Goal: Information Seeking & Learning: Learn about a topic

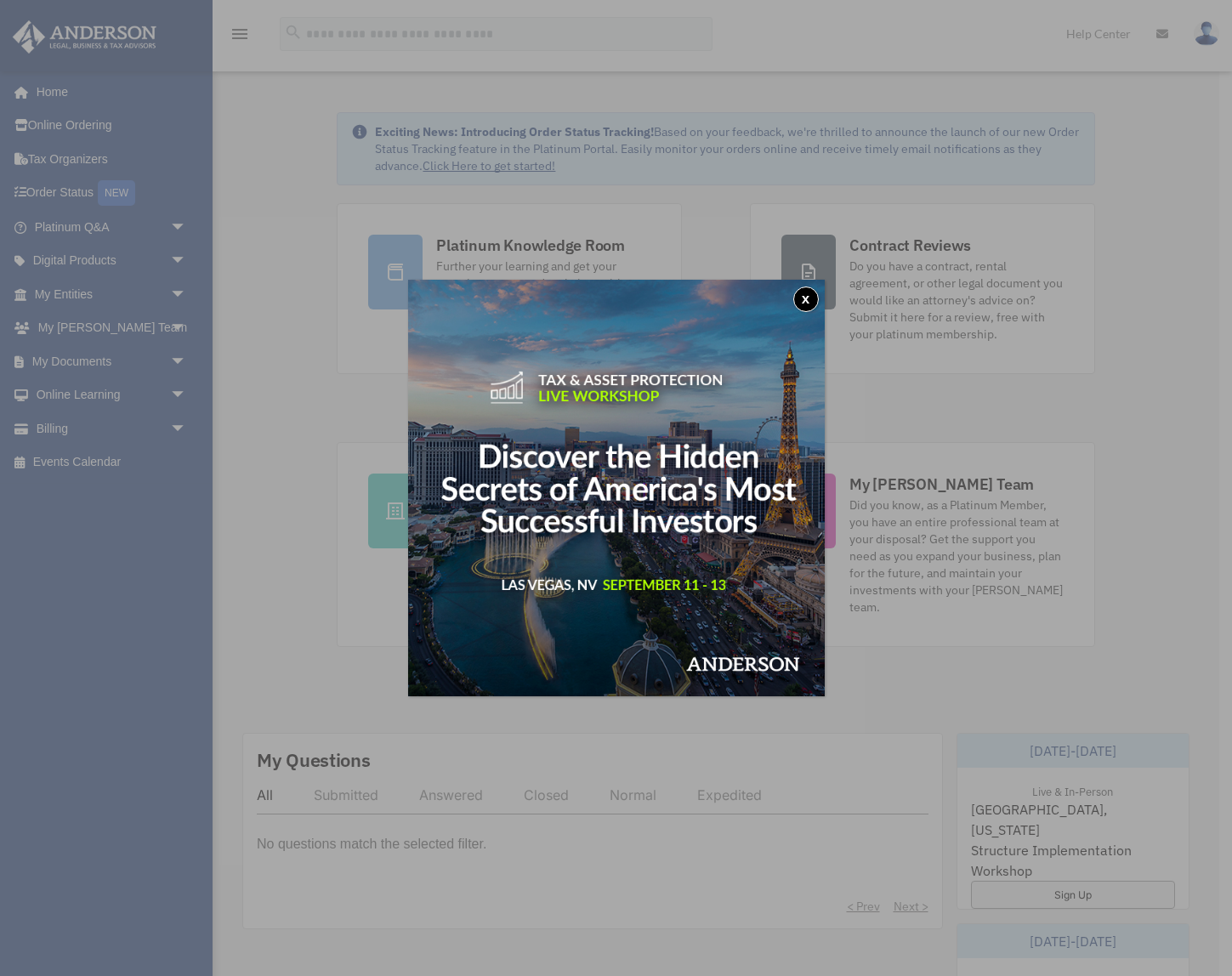
click at [811, 301] on button "x" at bounding box center [806, 299] width 26 height 26
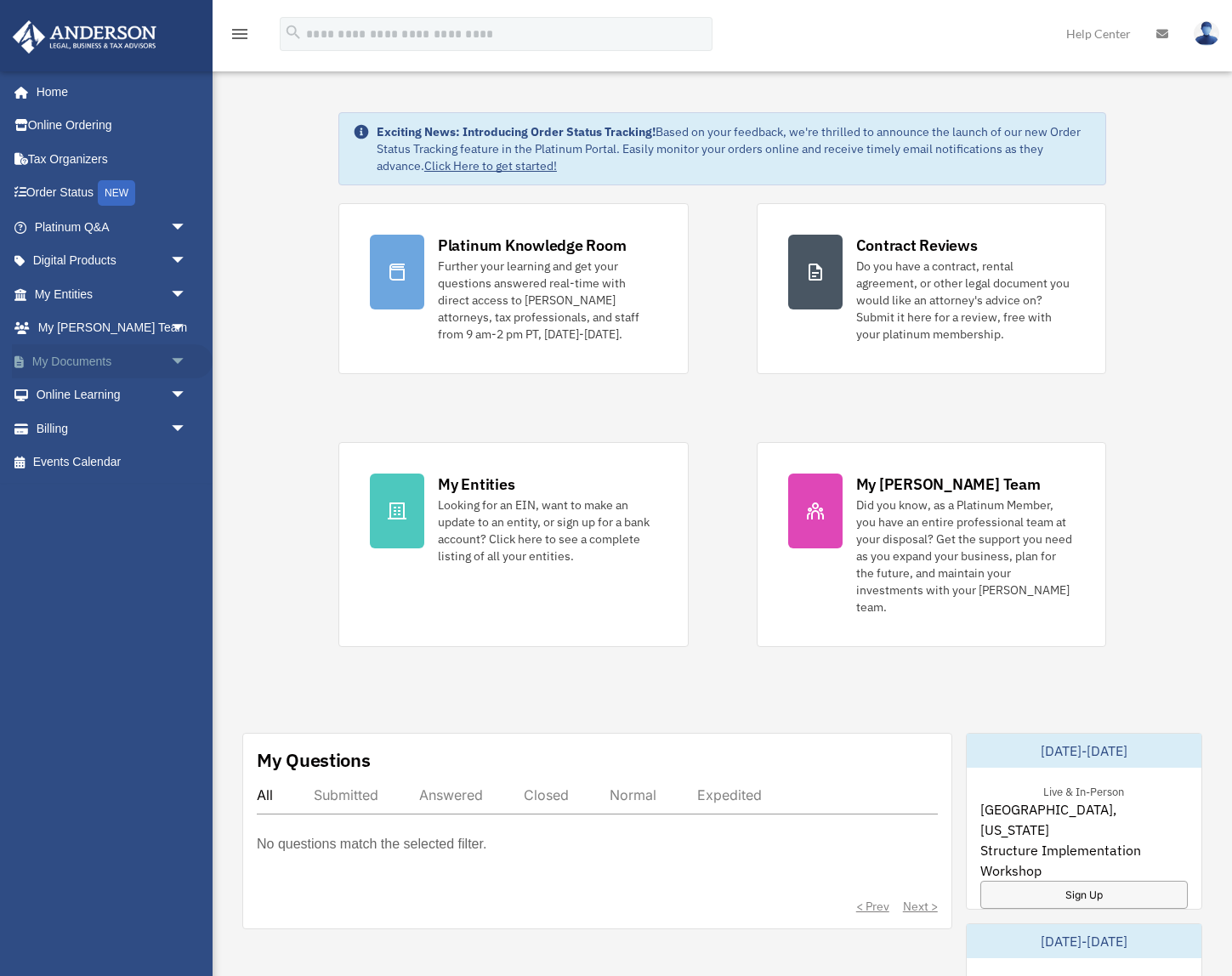
click at [72, 358] on link "My Documents arrow_drop_down" at bounding box center [113, 361] width 200 height 34
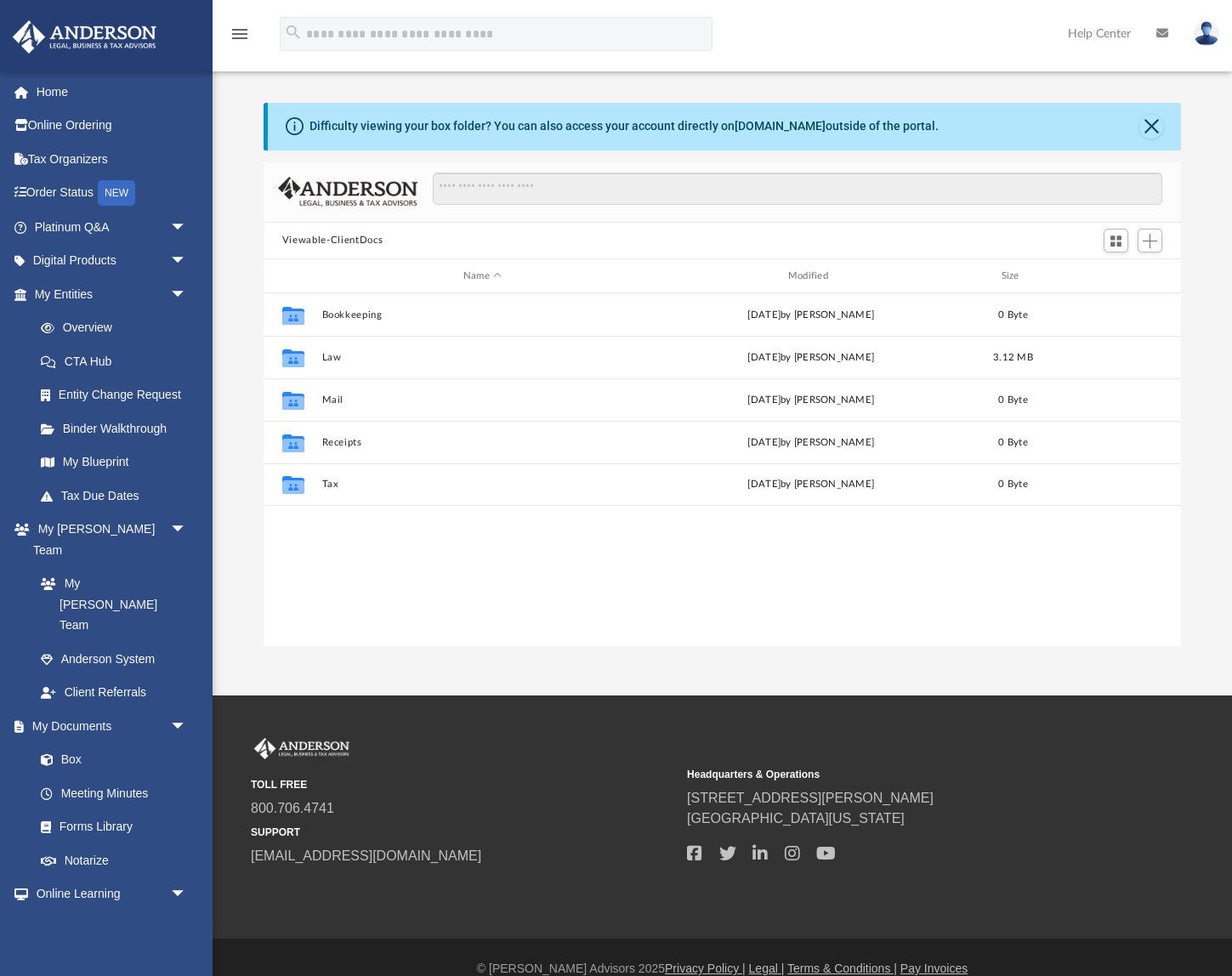
scroll to position [387, 917]
click at [73, 190] on link "Order Status NEW" at bounding box center [113, 193] width 200 height 35
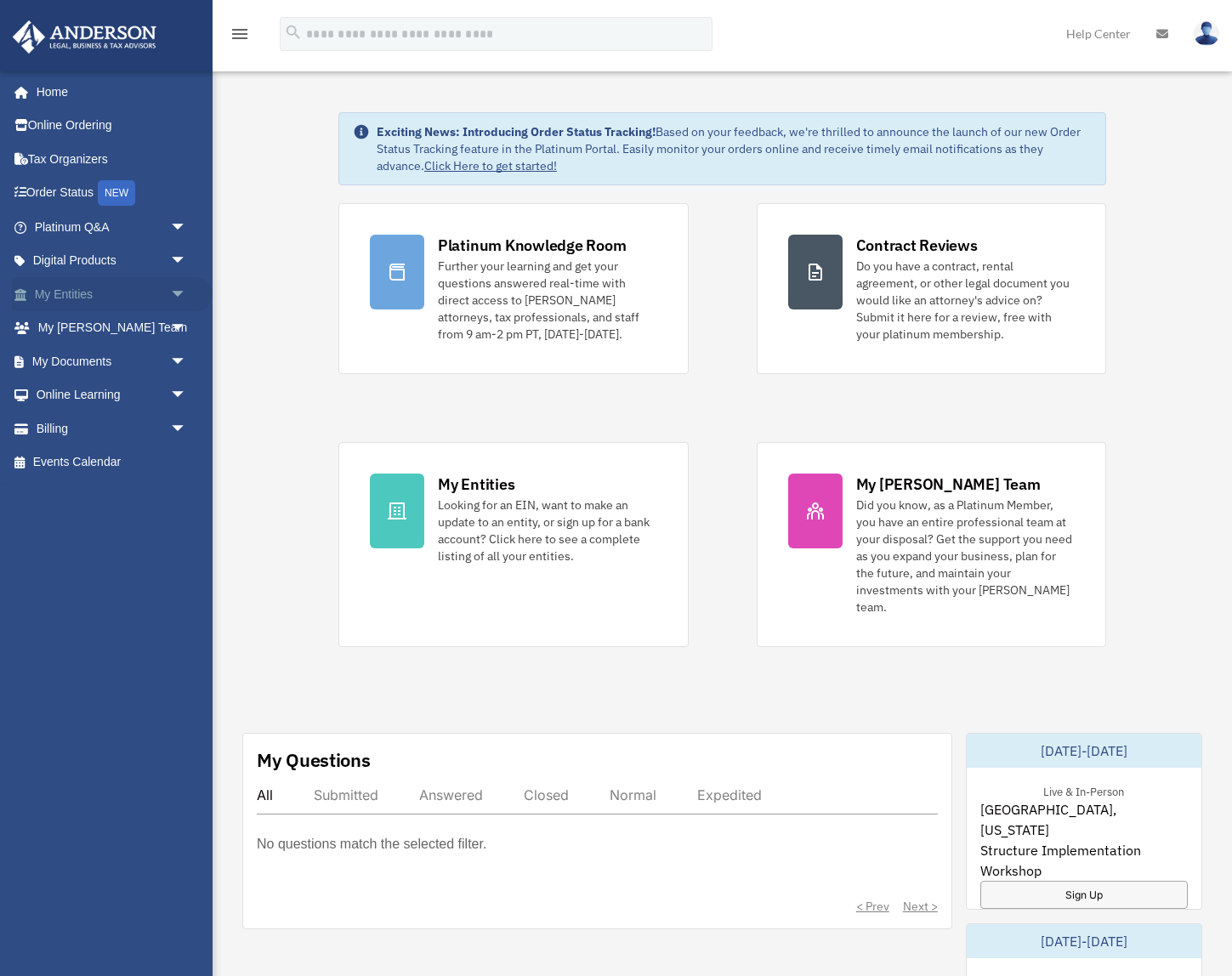
click at [66, 297] on link "My Entities arrow_drop_down" at bounding box center [113, 294] width 200 height 34
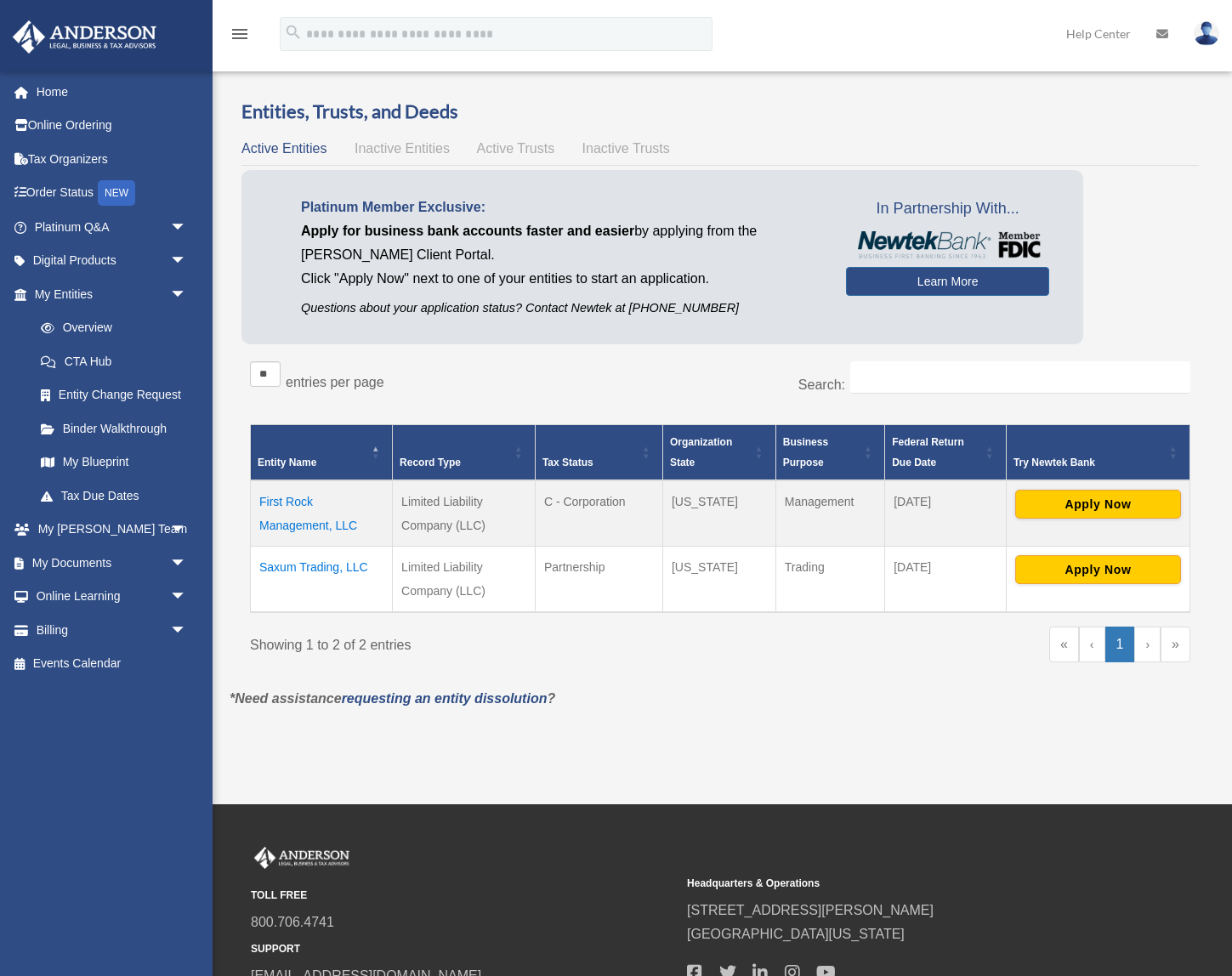
scroll to position [12, 0]
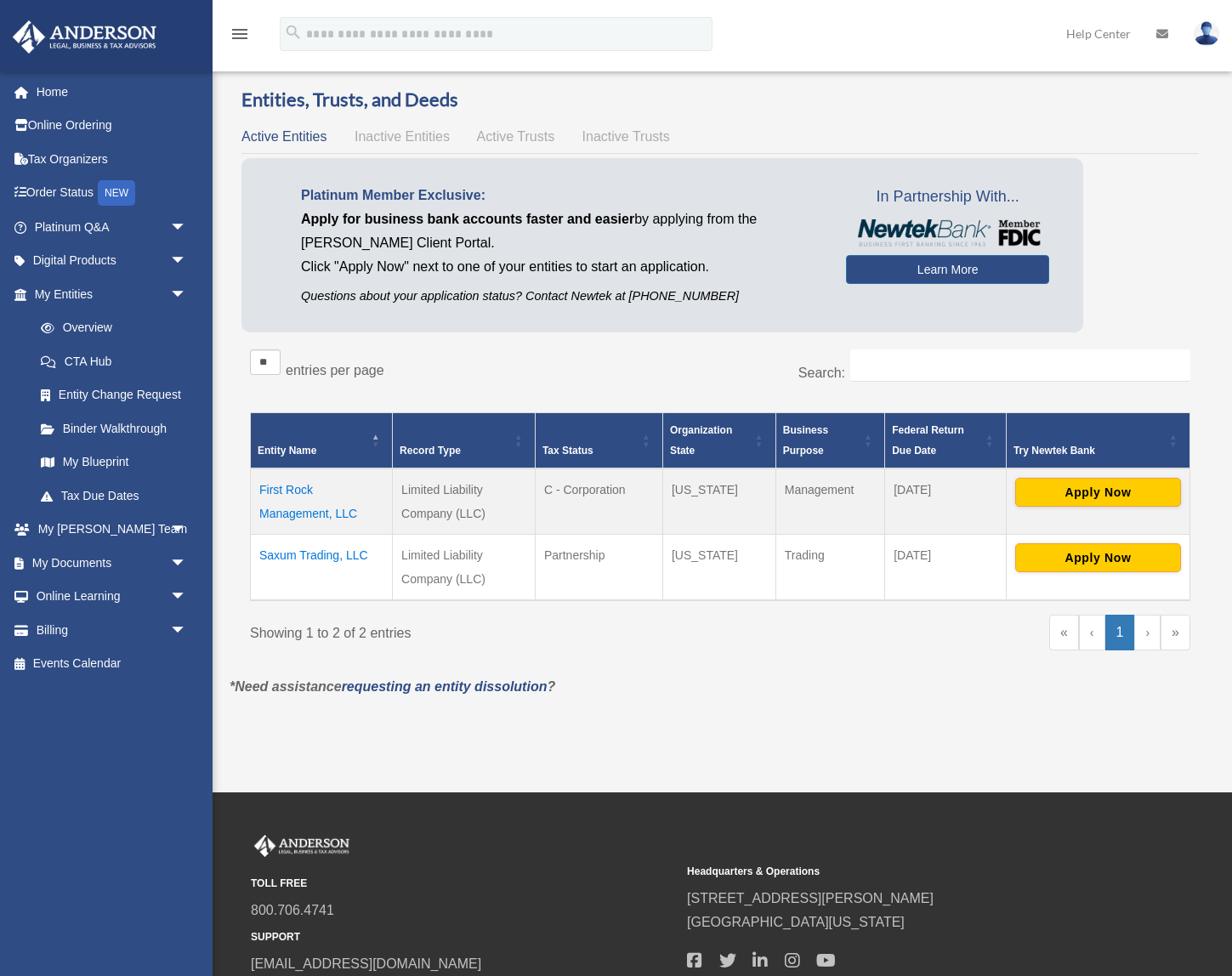
click at [290, 556] on td "Saxum Trading, LLC" at bounding box center [321, 567] width 142 height 66
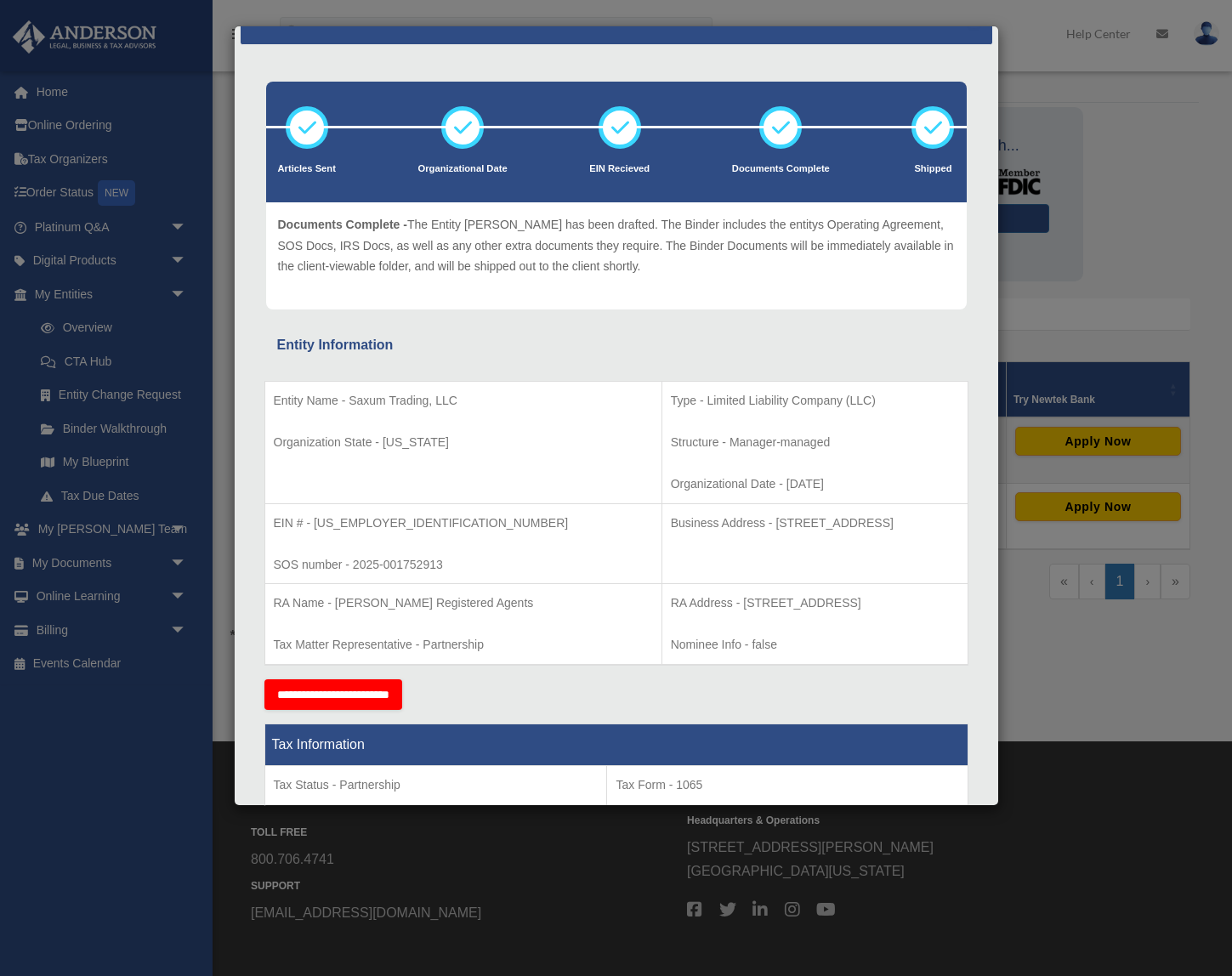
scroll to position [0, 0]
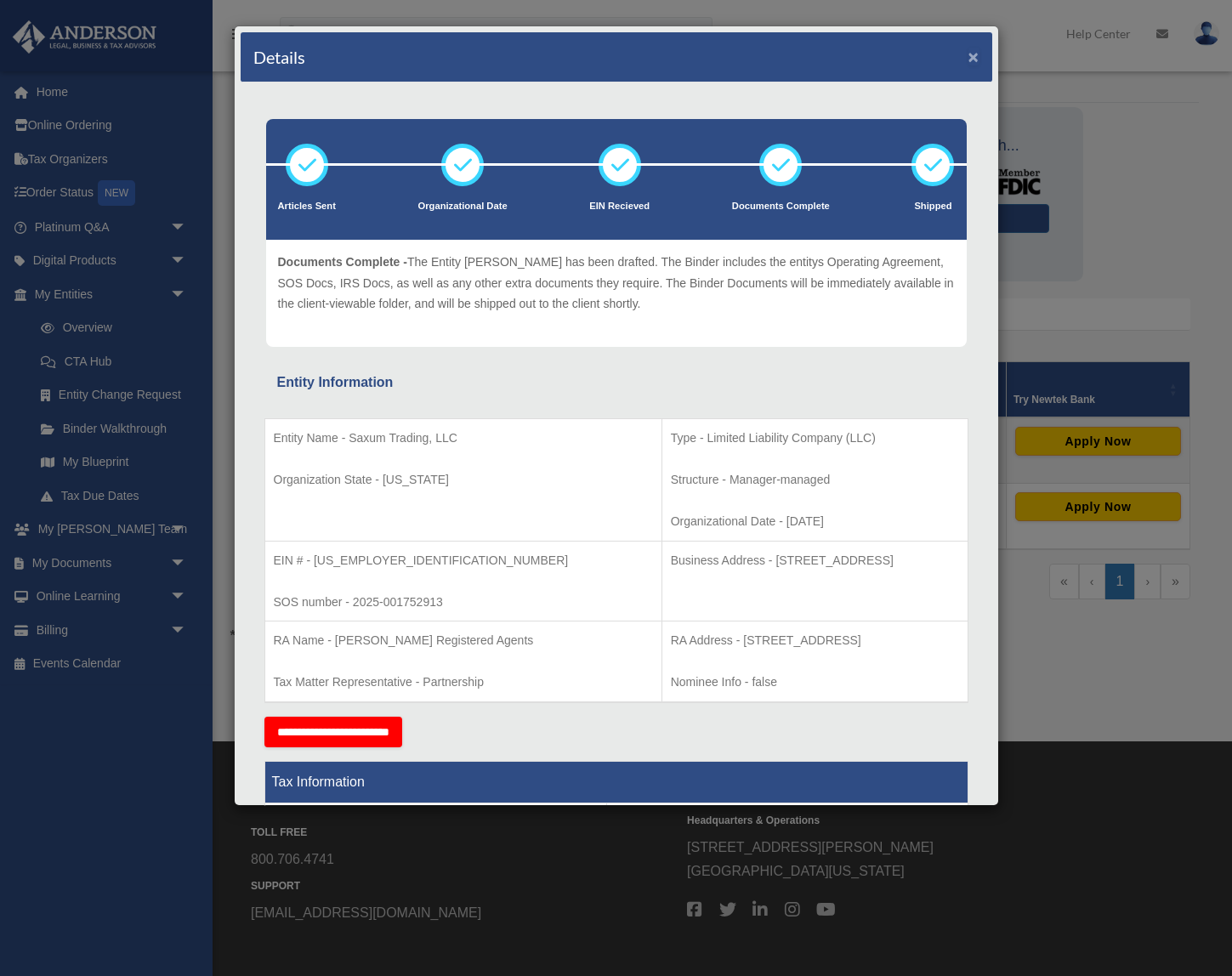
click at [972, 62] on button "×" at bounding box center [974, 56] width 11 height 18
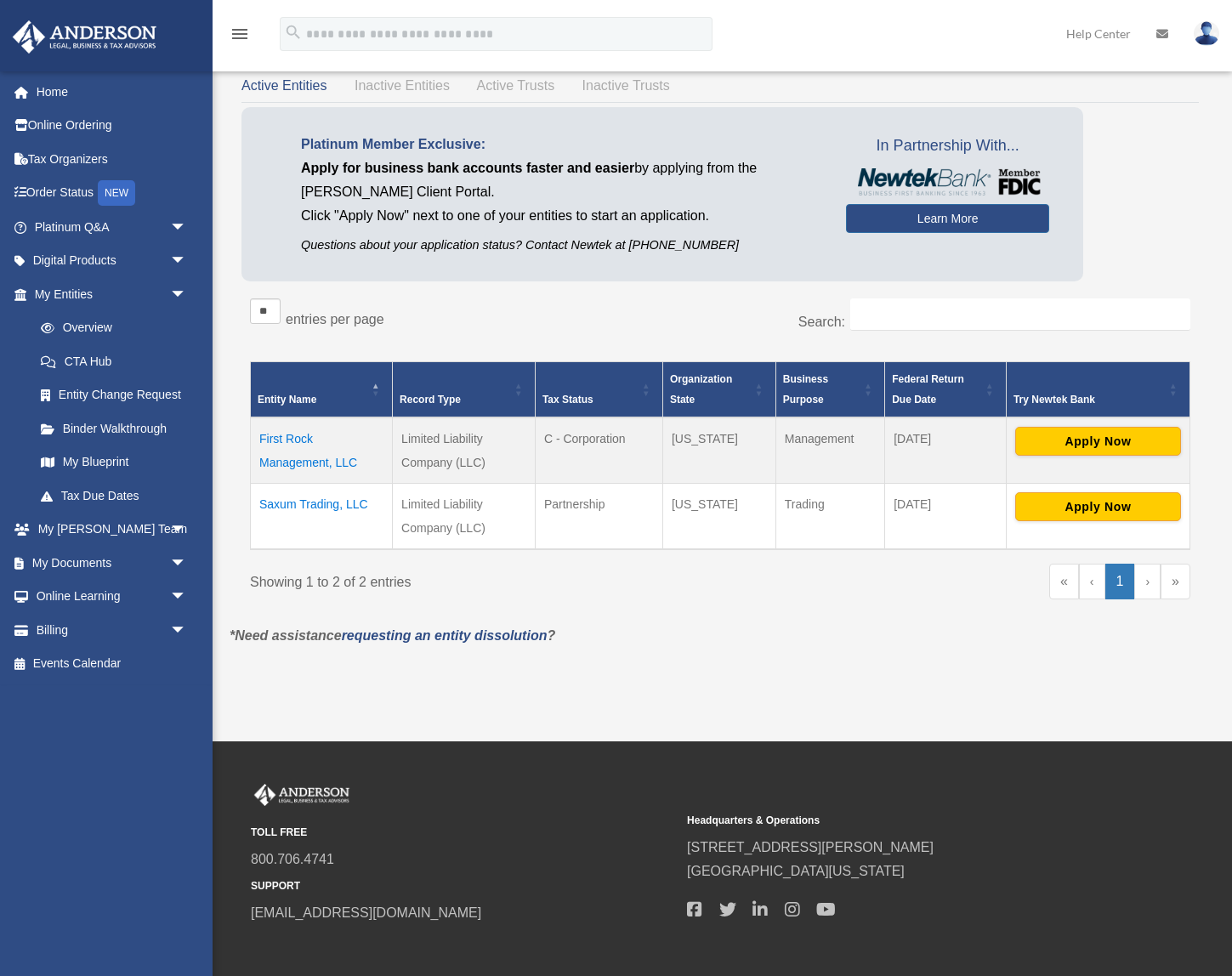
click at [302, 463] on td "First Rock Management, LLC" at bounding box center [321, 450] width 142 height 66
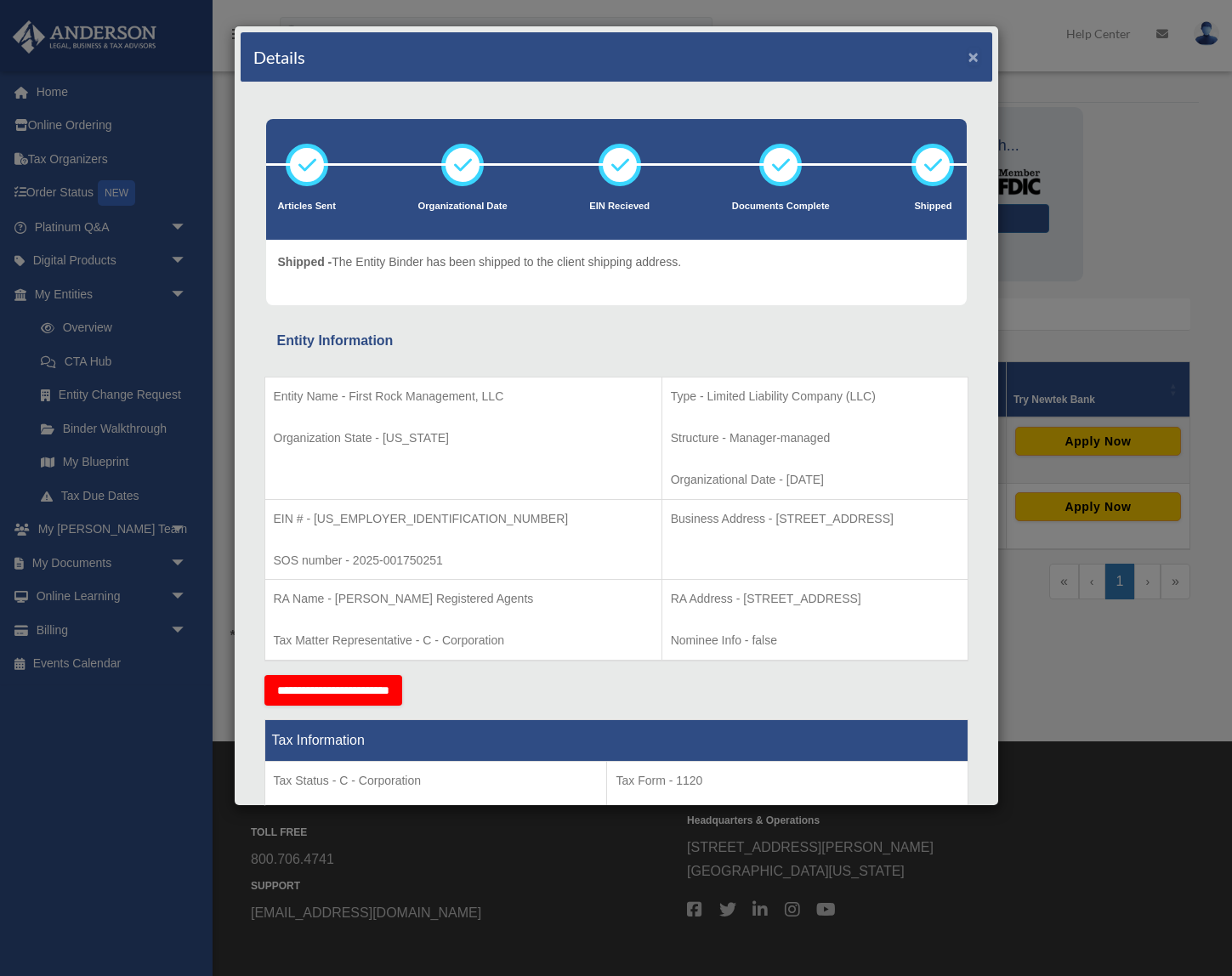
click at [968, 59] on button "×" at bounding box center [974, 56] width 11 height 18
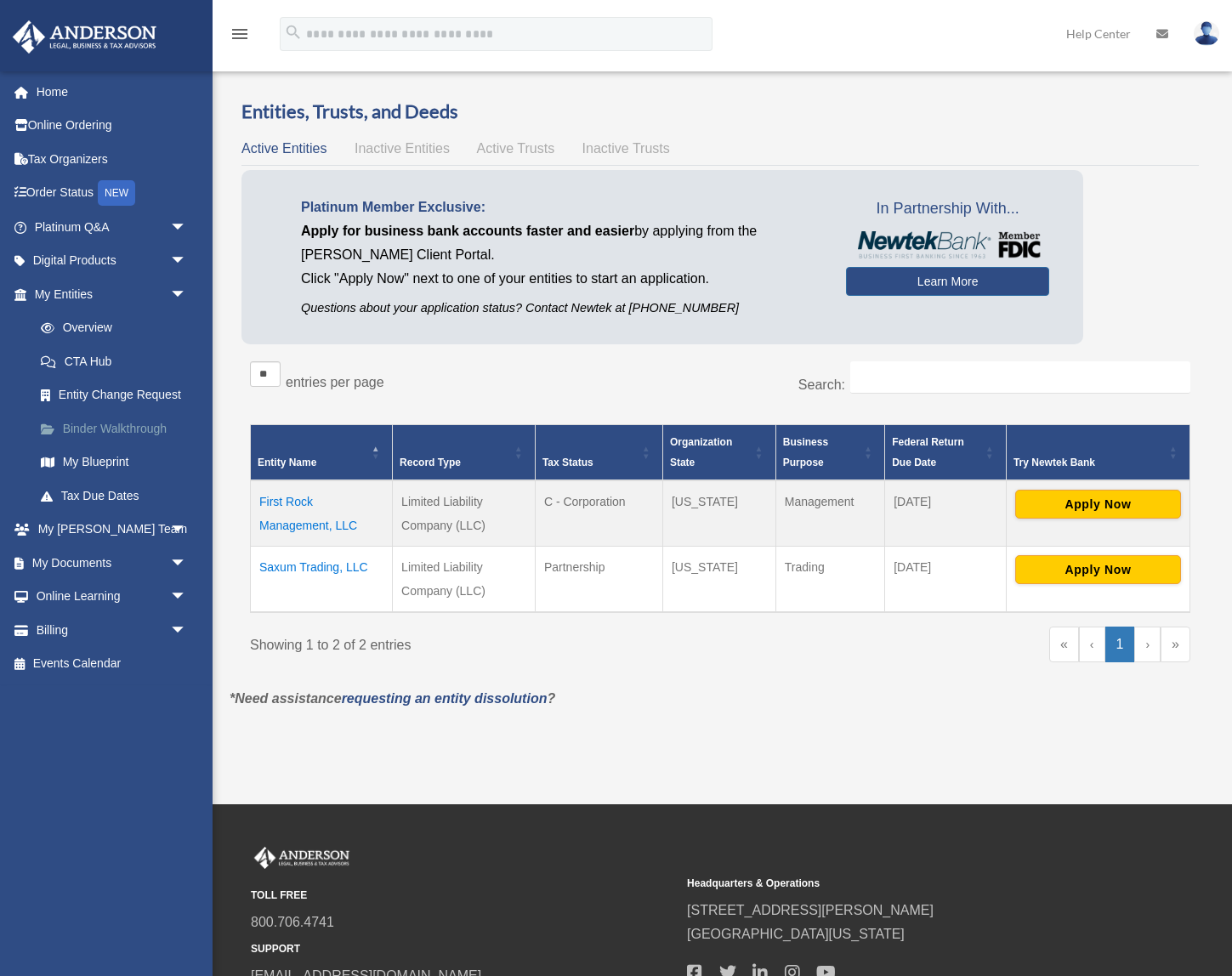
click at [96, 431] on link "Binder Walkthrough" at bounding box center [118, 428] width 189 height 34
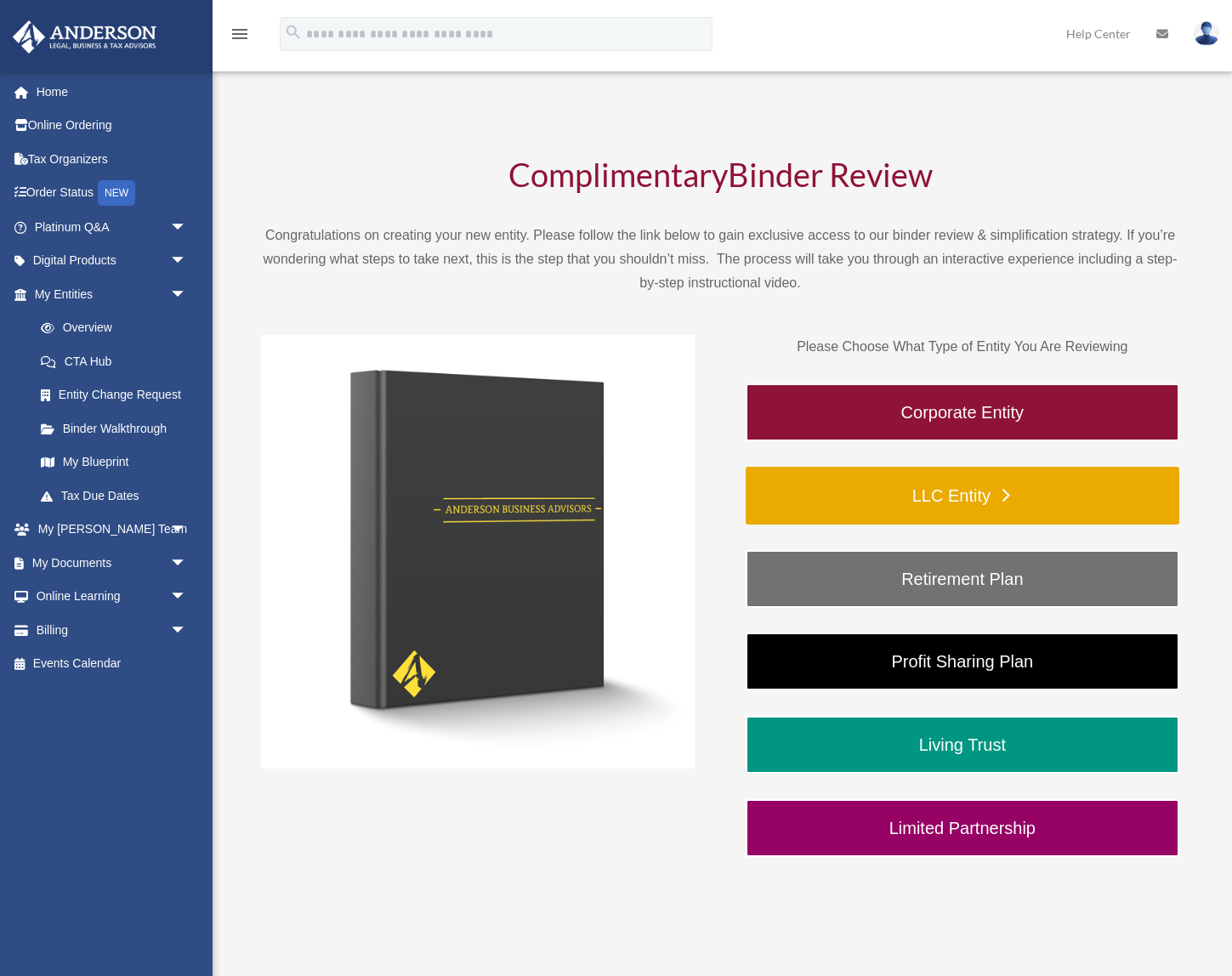
click at [903, 500] on link "LLC Entity" at bounding box center [962, 496] width 433 height 58
